Goal: Task Accomplishment & Management: Complete application form

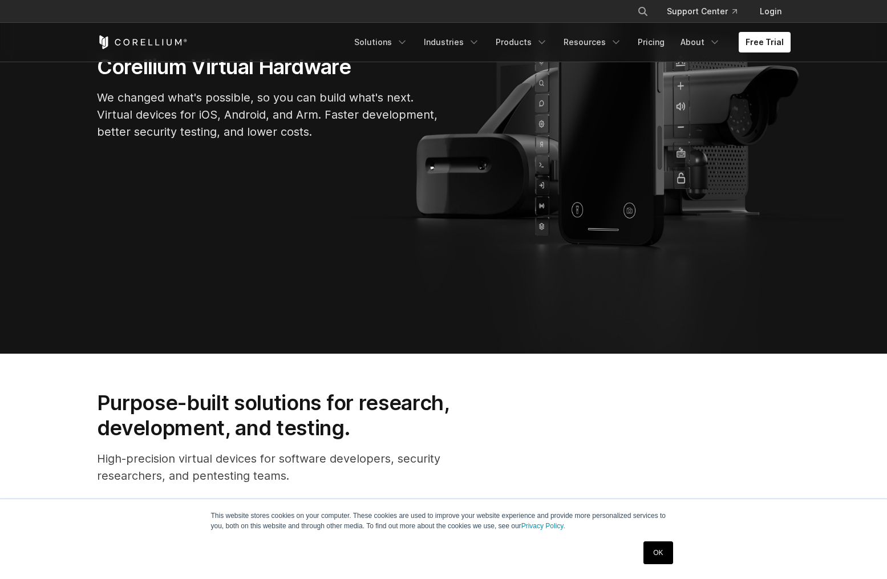
scroll to position [238, 0]
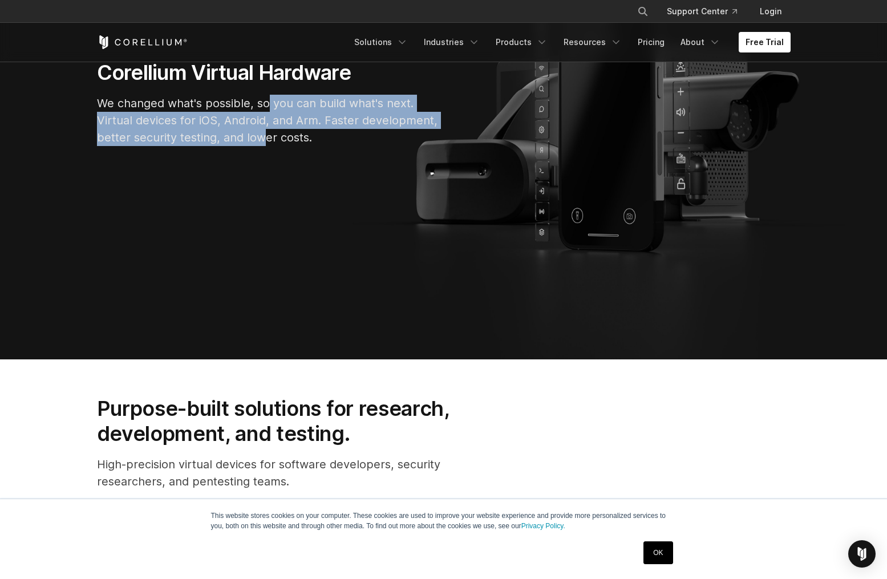
drag, startPoint x: 266, startPoint y: 110, endPoint x: 266, endPoint y: 133, distance: 23.4
click at [266, 133] on p "We changed what's possible, so you can build what's next. Virtual devices for i…" at bounding box center [268, 120] width 342 height 51
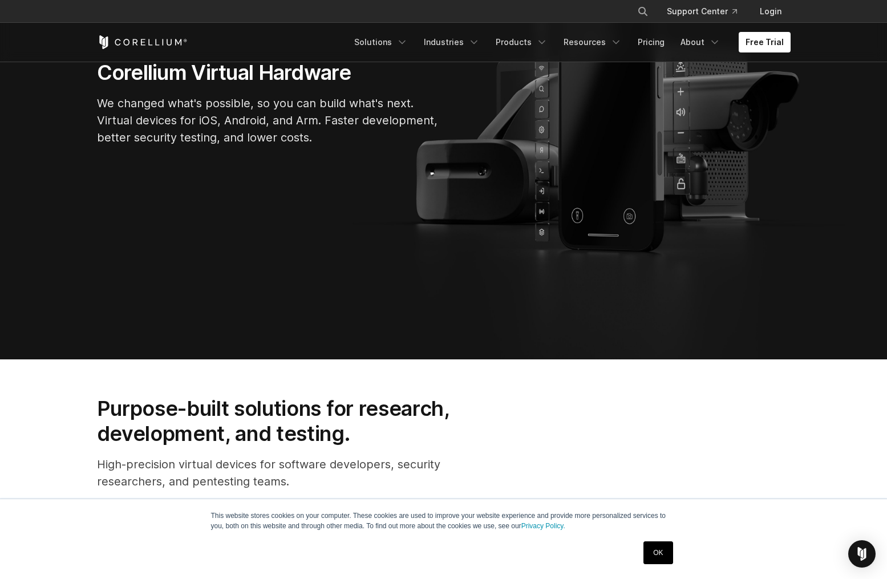
click at [139, 110] on p "We changed what's possible, so you can build what's next. Virtual devices for i…" at bounding box center [268, 120] width 342 height 51
click at [139, 103] on p "We changed what's possible, so you can build what's next. Virtual devices for i…" at bounding box center [268, 120] width 342 height 51
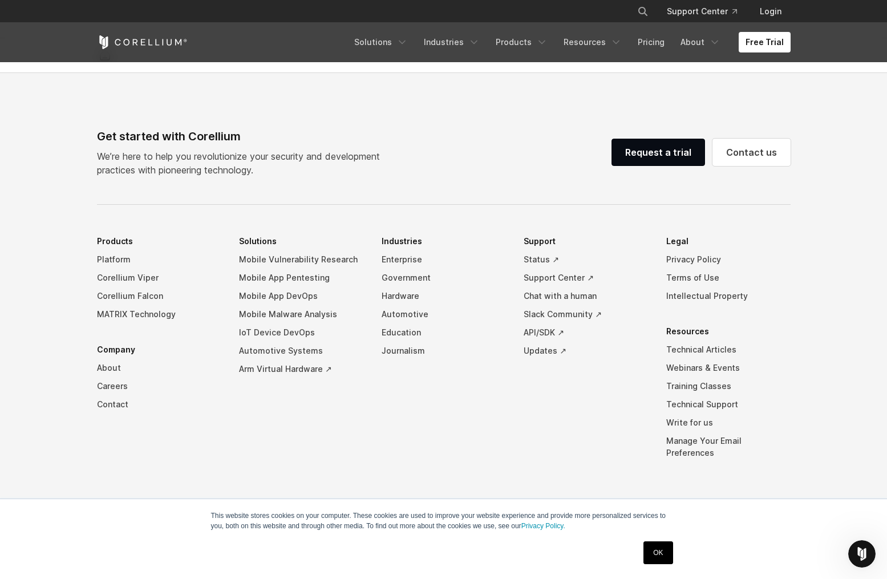
scroll to position [2671, 0]
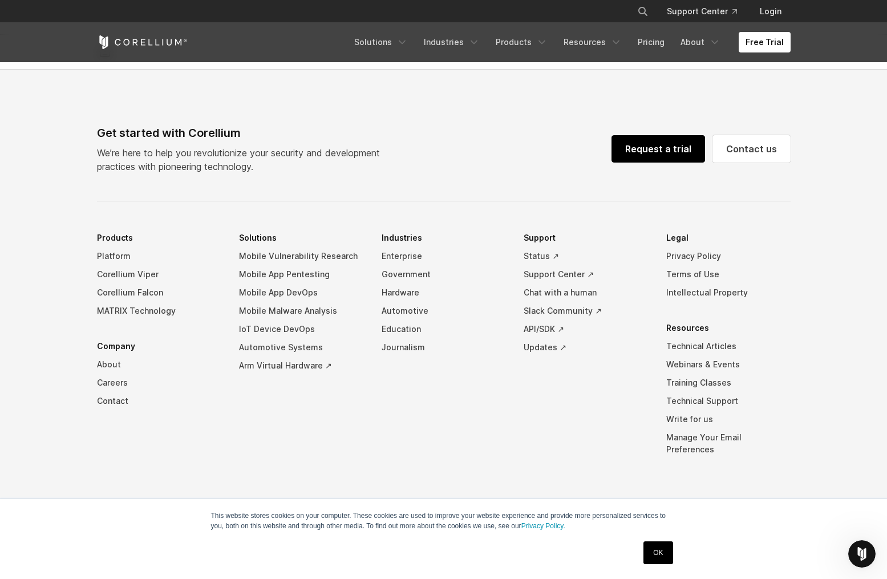
click at [640, 163] on link "Request a trial" at bounding box center [658, 148] width 94 height 27
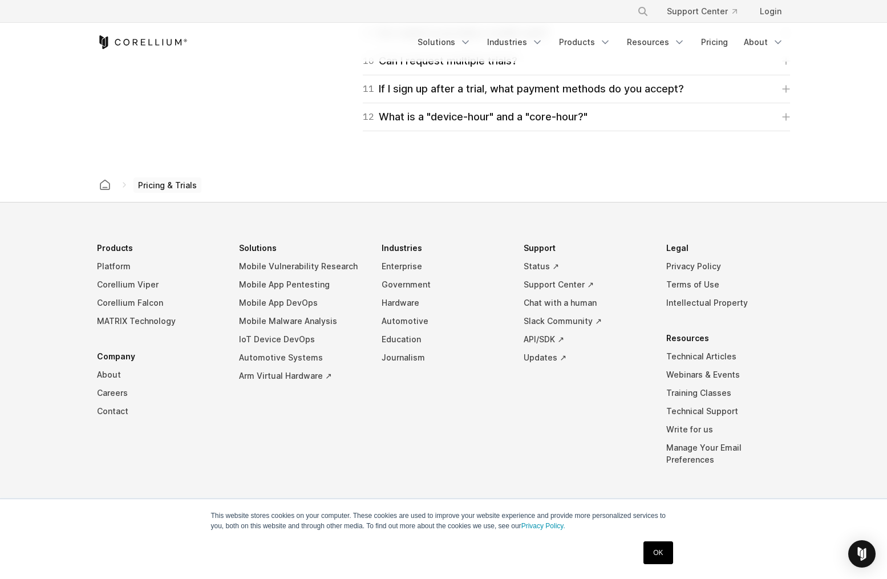
scroll to position [1923, 0]
